Goal: Find specific page/section: Find specific page/section

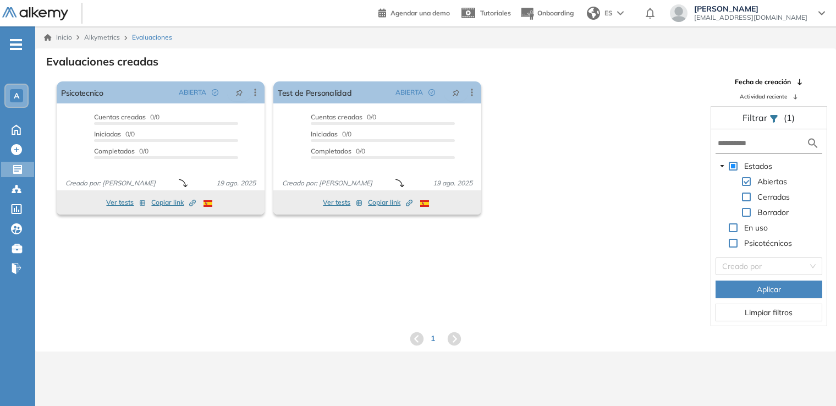
click at [14, 43] on icon "-" at bounding box center [16, 44] width 12 height 2
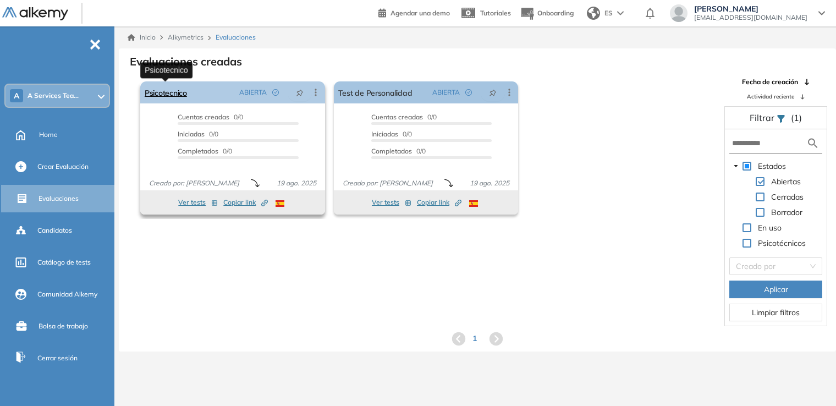
click at [179, 95] on link "Psicotecnico" at bounding box center [166, 92] width 42 height 22
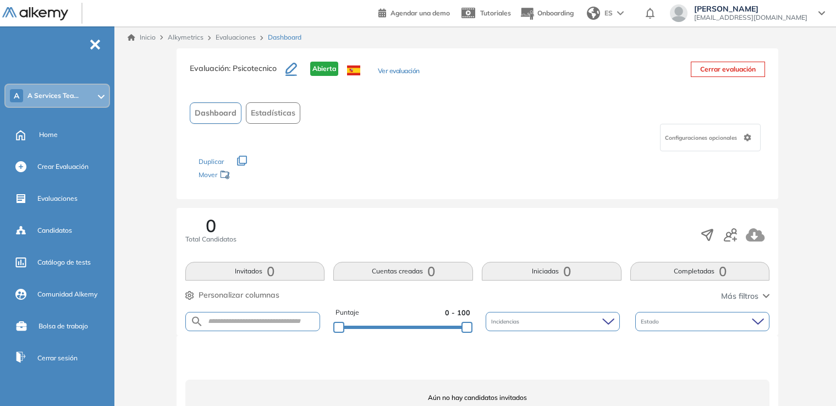
click at [142, 36] on link "Inicio" at bounding box center [142, 37] width 28 height 10
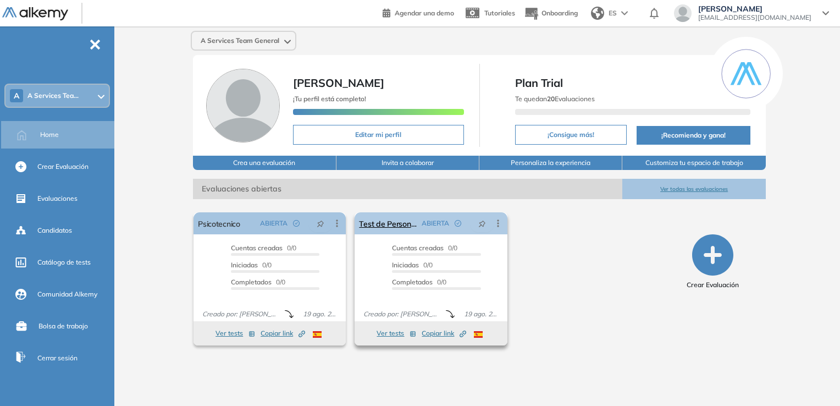
click at [495, 222] on icon at bounding box center [498, 223] width 11 height 11
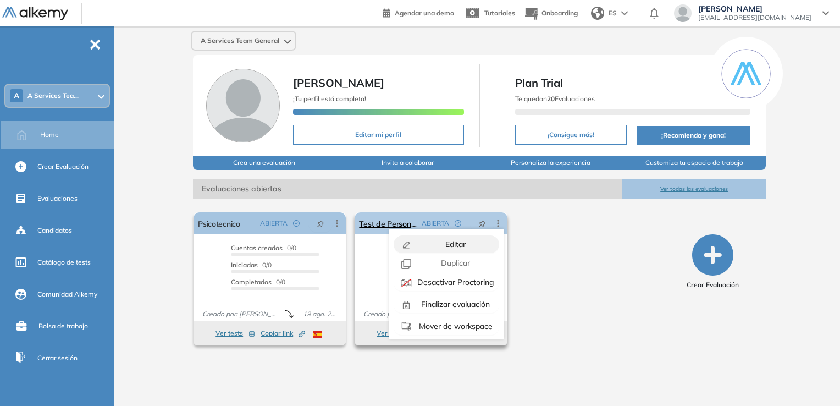
click at [455, 241] on span "Editar" at bounding box center [454, 244] width 23 height 10
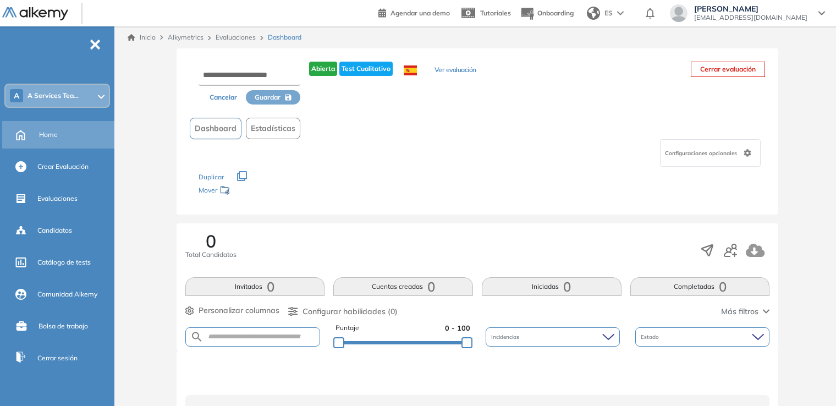
click at [34, 134] on div "Home" at bounding box center [59, 134] width 114 height 27
